Goal: Task Accomplishment & Management: Use online tool/utility

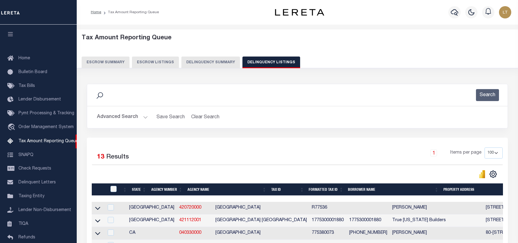
select select "100"
select select "9"
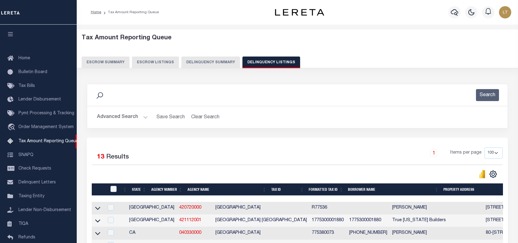
select select "9"
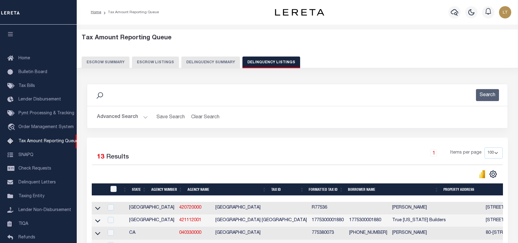
select select "9"
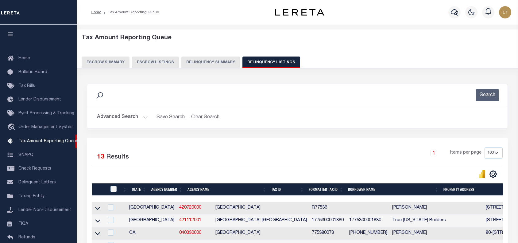
select select "9"
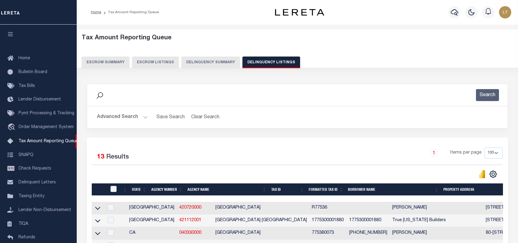
select select "9"
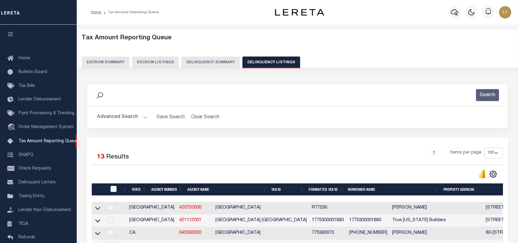
select select "9"
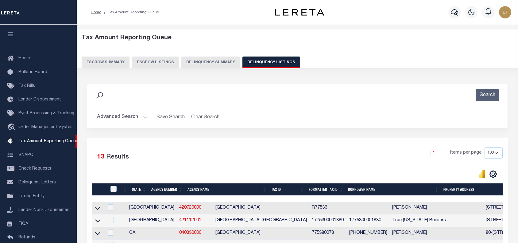
select select "9"
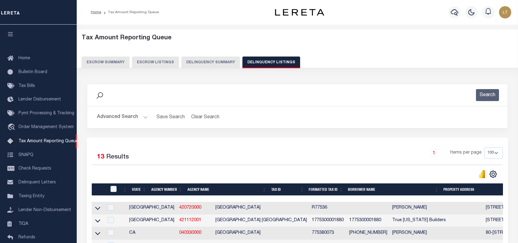
select select "9"
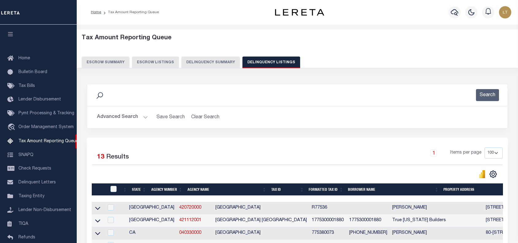
select select "9"
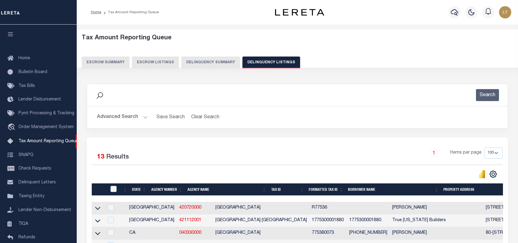
select select "9"
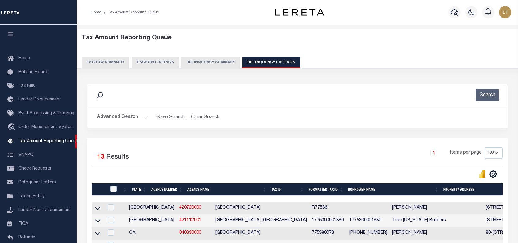
select select "9"
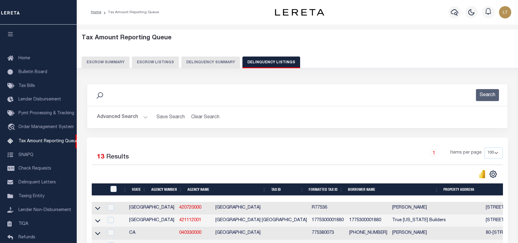
select select "9"
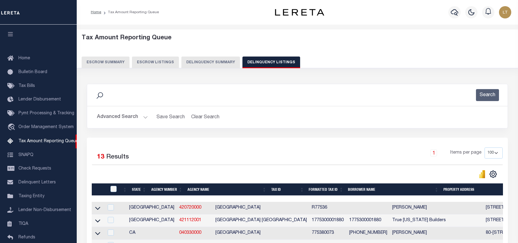
select select "9"
